Goal: Information Seeking & Learning: Compare options

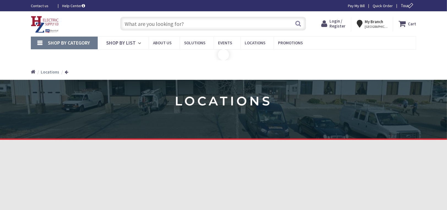
type input "[STREET_ADDRESS]"
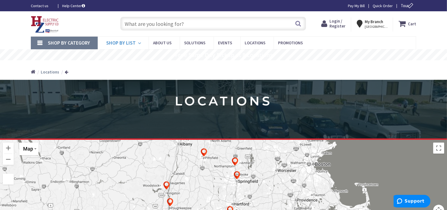
click at [121, 44] on span "Shop By List" at bounding box center [120, 43] width 29 height 6
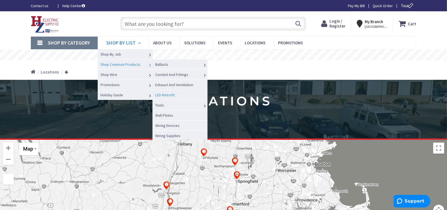
click at [175, 92] on link "LED Retrofit" at bounding box center [179, 95] width 55 height 10
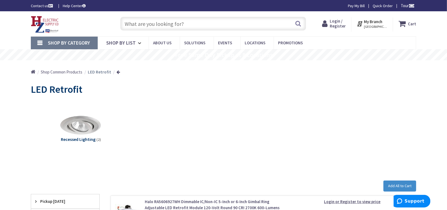
click at [142, 25] on input "text" at bounding box center [213, 24] width 186 height 14
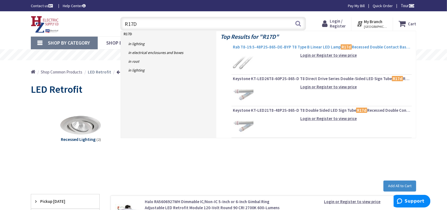
type input "R17D"
click at [293, 47] on span "Rab T8-19.5-48P2S-865-DE-BYP T8 Type B Linear LED Lamp R17d Recessed Double Con…" at bounding box center [322, 47] width 178 height 6
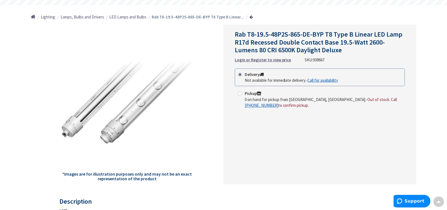
scroll to position [64, 0]
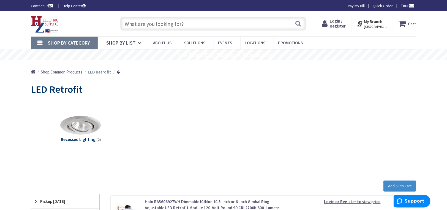
click at [195, 26] on input "text" at bounding box center [213, 24] width 186 height 14
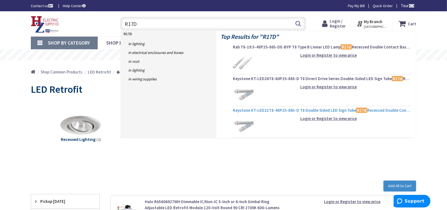
type input "R17D"
click at [280, 108] on span "Keystone KT-LED21T8-48P2S-865-D T8 Double Sided LED Sign Tube R17d Recessed Dou…" at bounding box center [322, 111] width 178 height 6
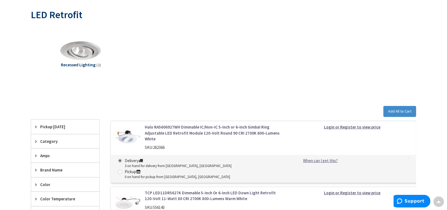
scroll to position [20, 0]
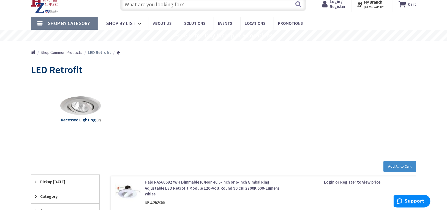
click at [147, 4] on input "text" at bounding box center [213, 4] width 186 height 14
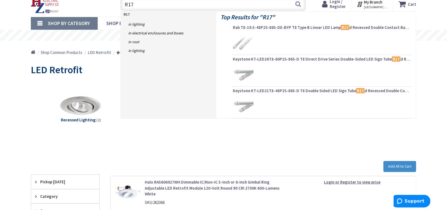
type input "R17D"
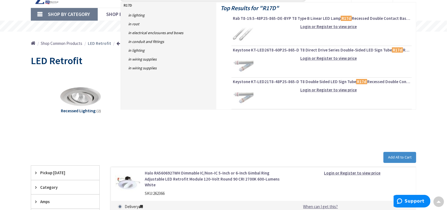
scroll to position [0, 0]
